Goal: Obtain resource: Obtain resource

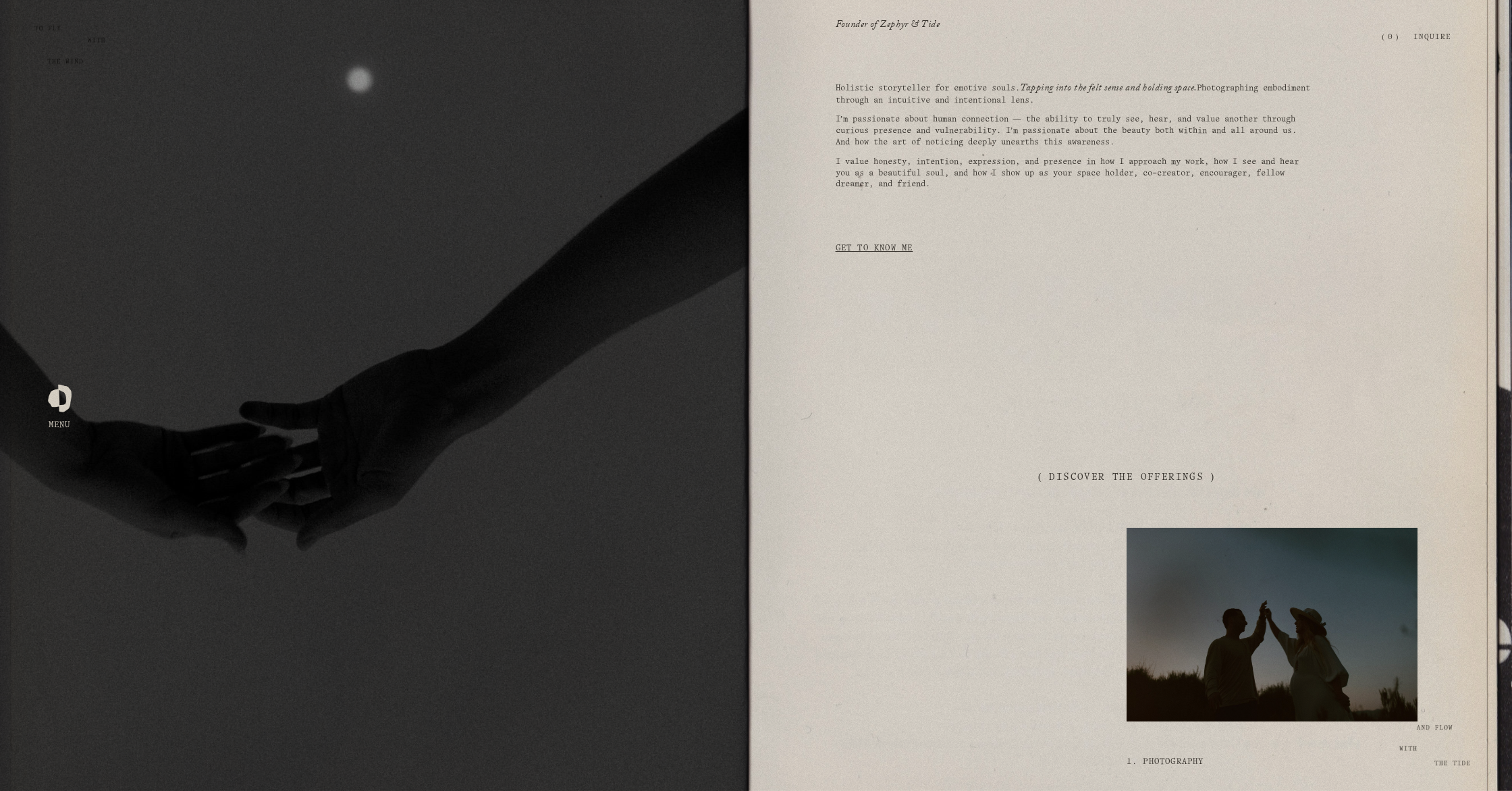
click at [66, 397] on div at bounding box center [59, 396] width 24 height 24
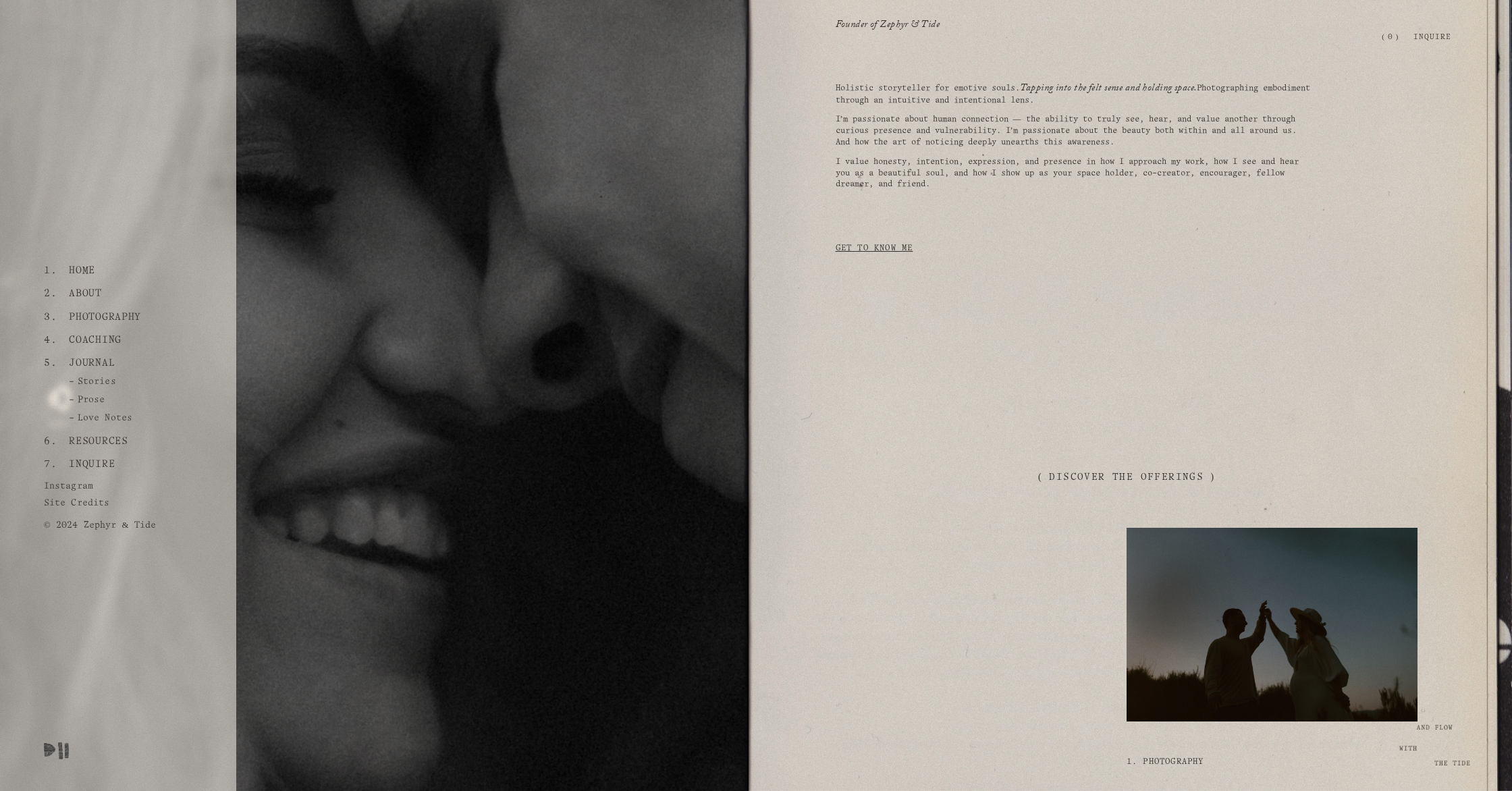
click at [108, 436] on link "Resources" at bounding box center [98, 442] width 69 height 23
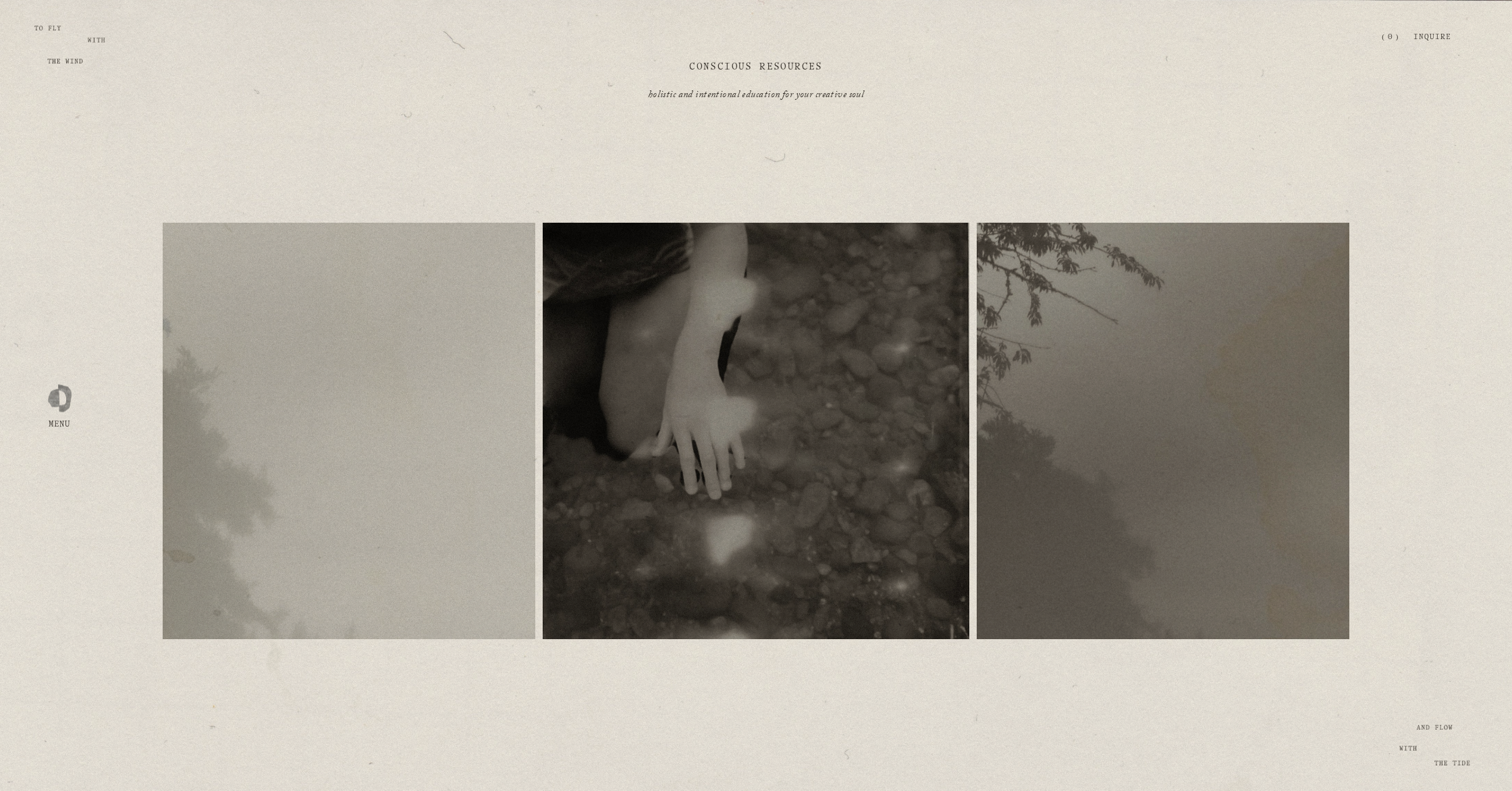
scroll to position [146, 0]
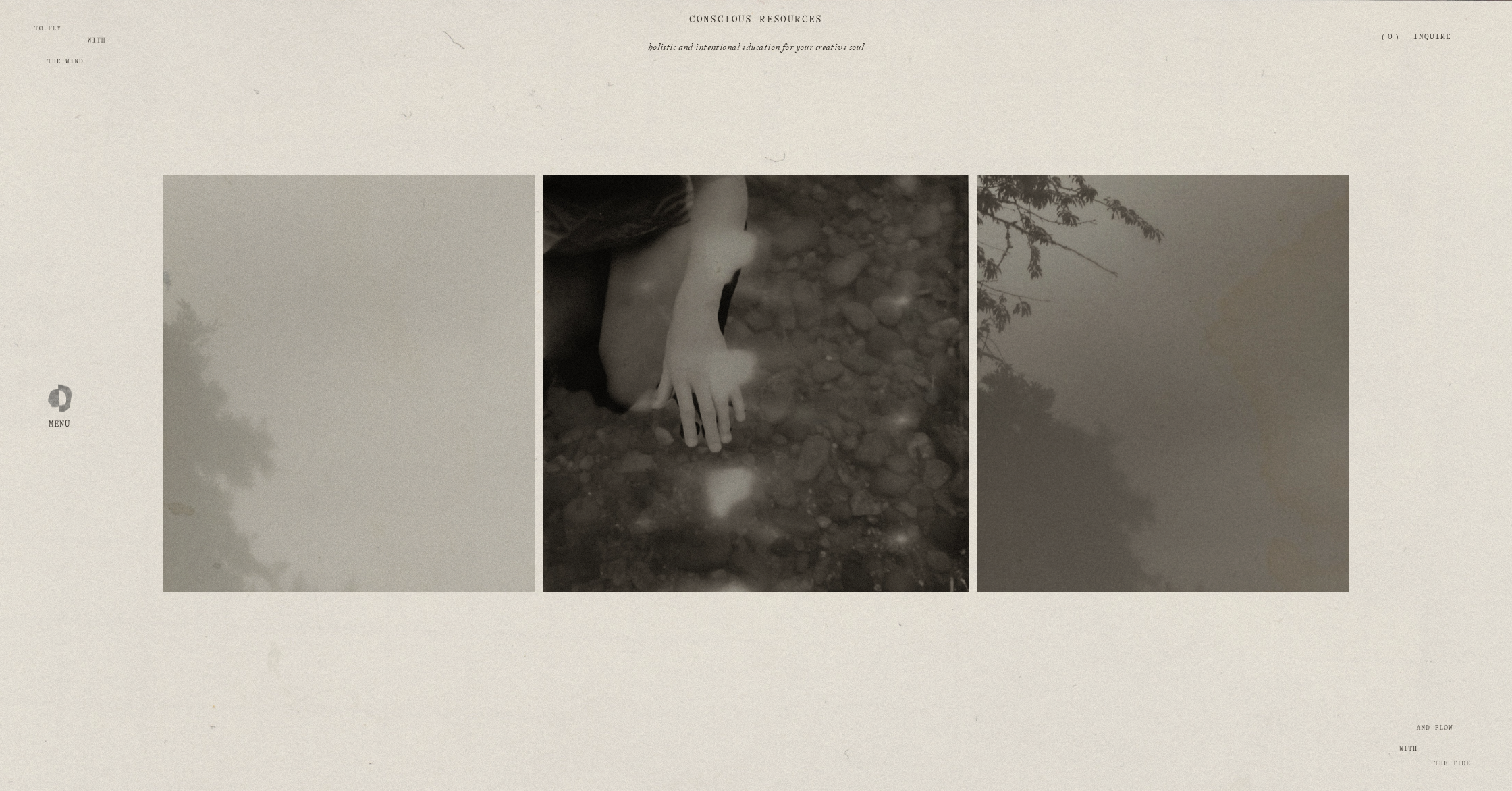
click at [356, 376] on span "free resources" at bounding box center [349, 373] width 66 height 7
